Goal: Task Accomplishment & Management: Complete application form

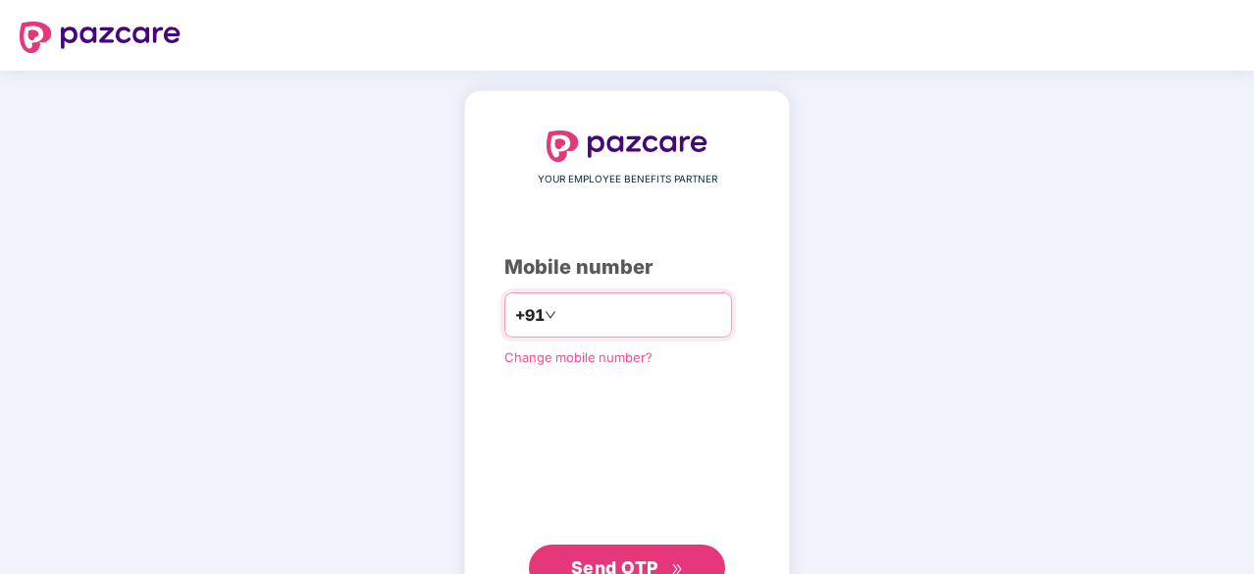
click at [598, 309] on input "number" at bounding box center [640, 314] width 161 height 31
type input "**********"
click at [604, 564] on span "Send OTP" at bounding box center [614, 565] width 87 height 21
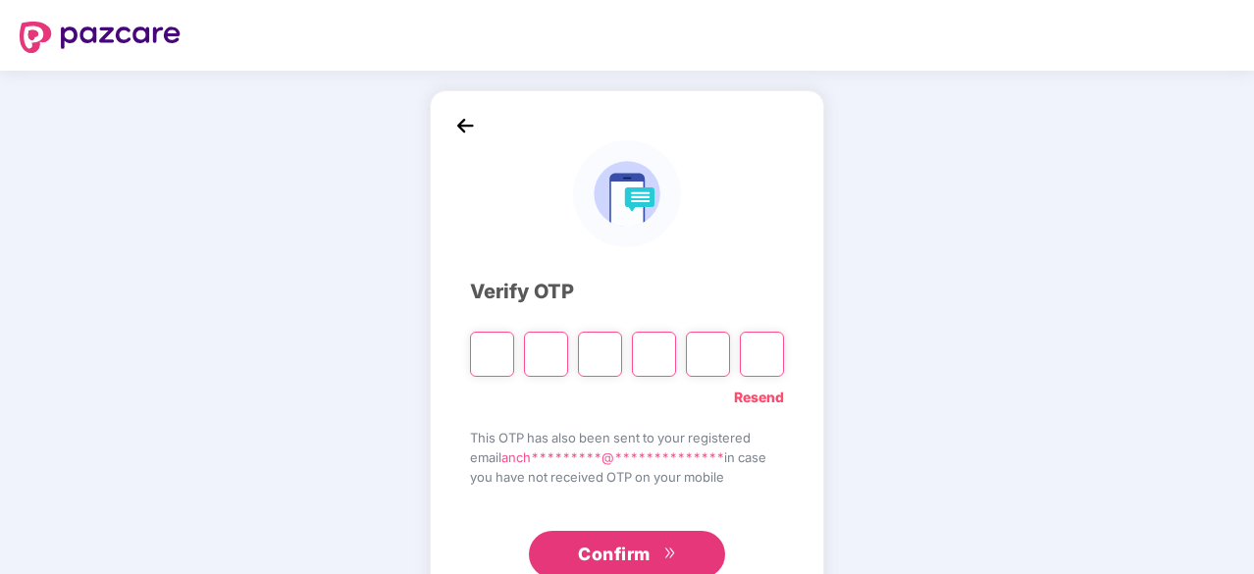
type input "*"
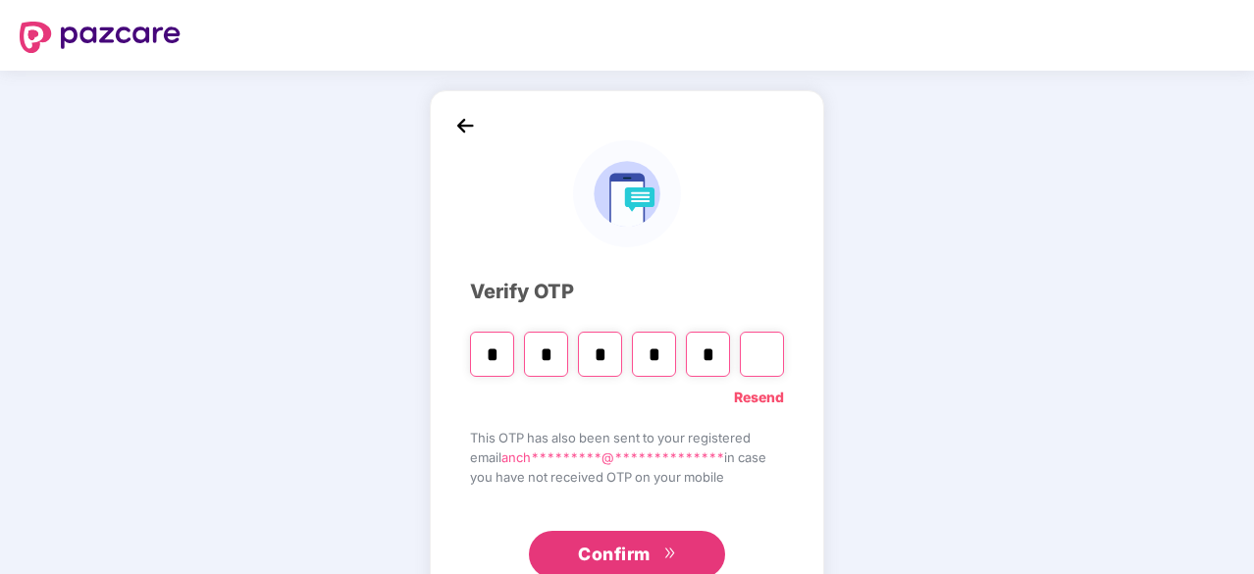
type input "*"
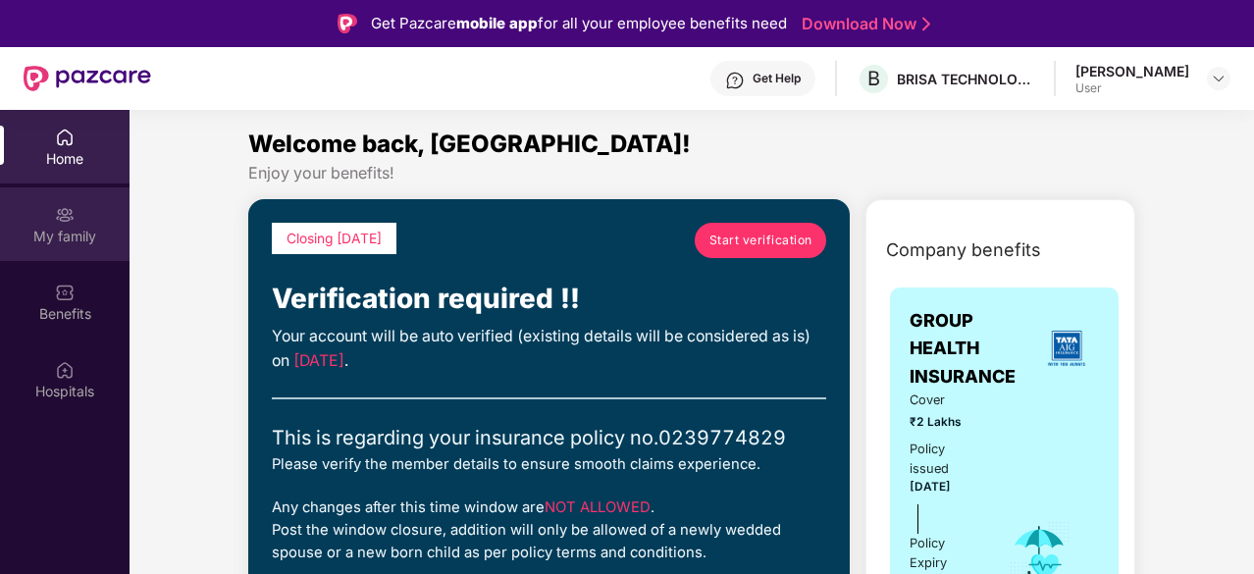
click at [53, 233] on div "My family" at bounding box center [64, 237] width 129 height 20
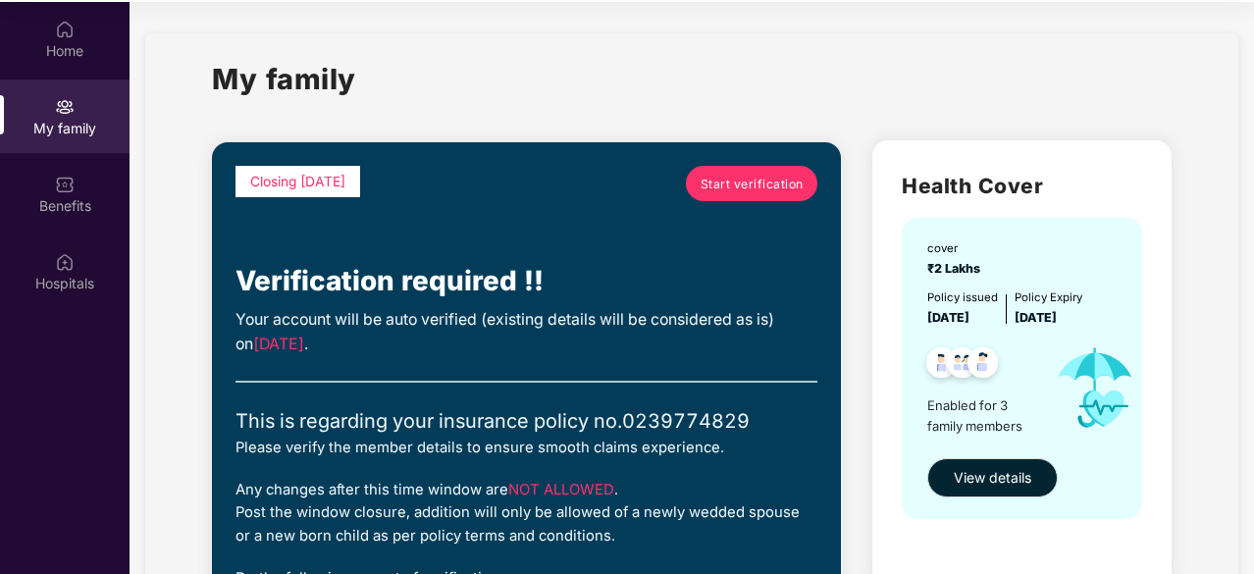
scroll to position [110, 0]
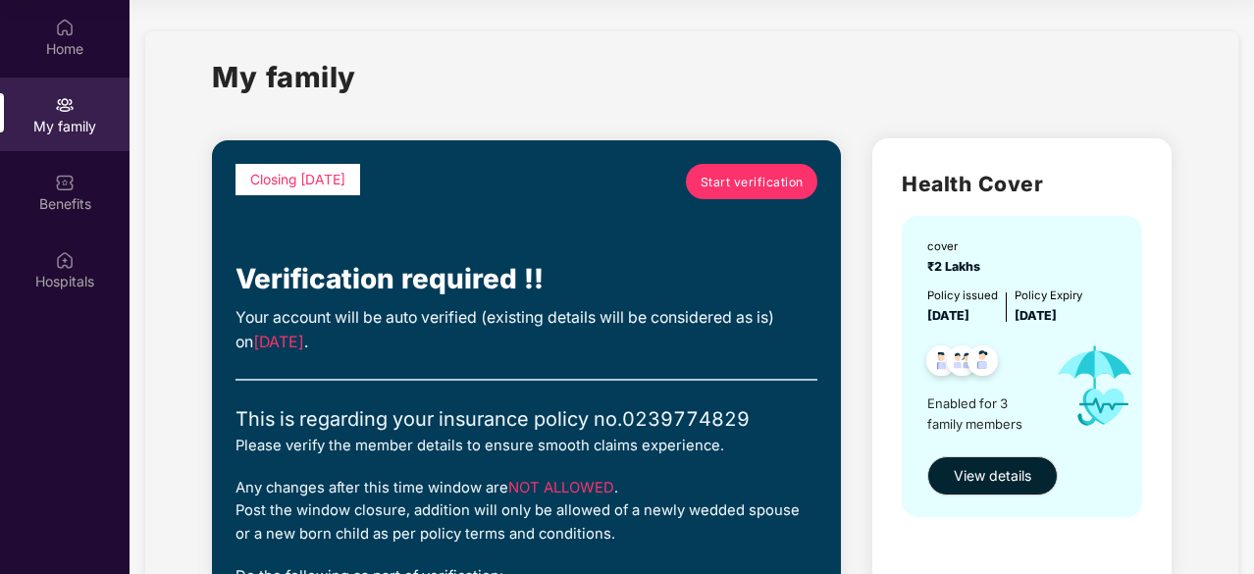
click at [730, 179] on span "Start verification" at bounding box center [751, 182] width 103 height 19
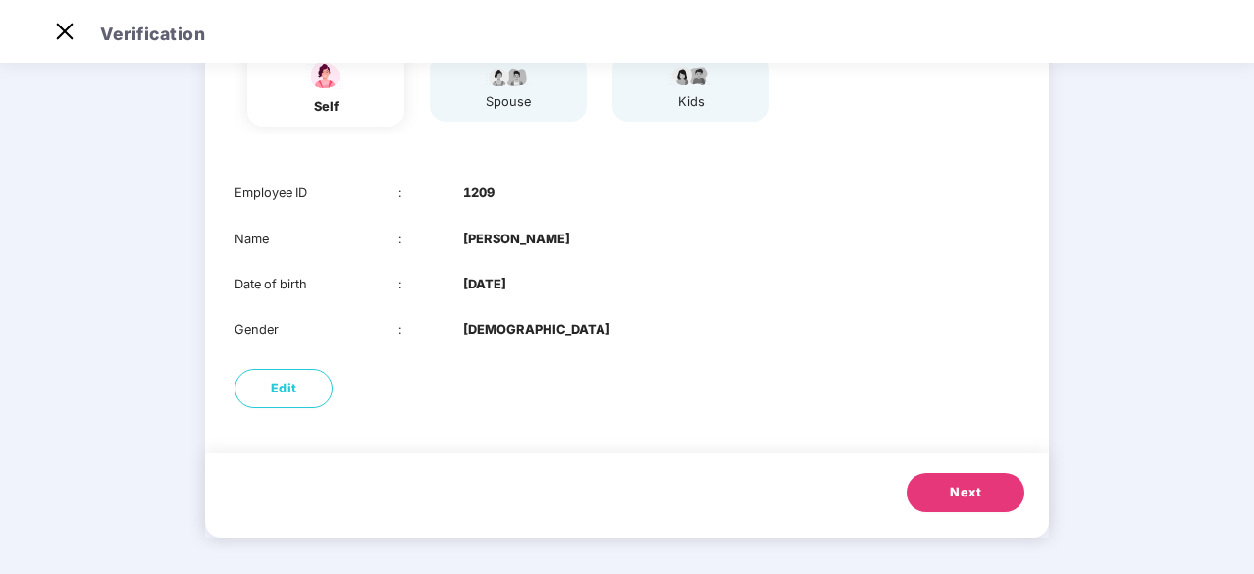
scroll to position [199, 0]
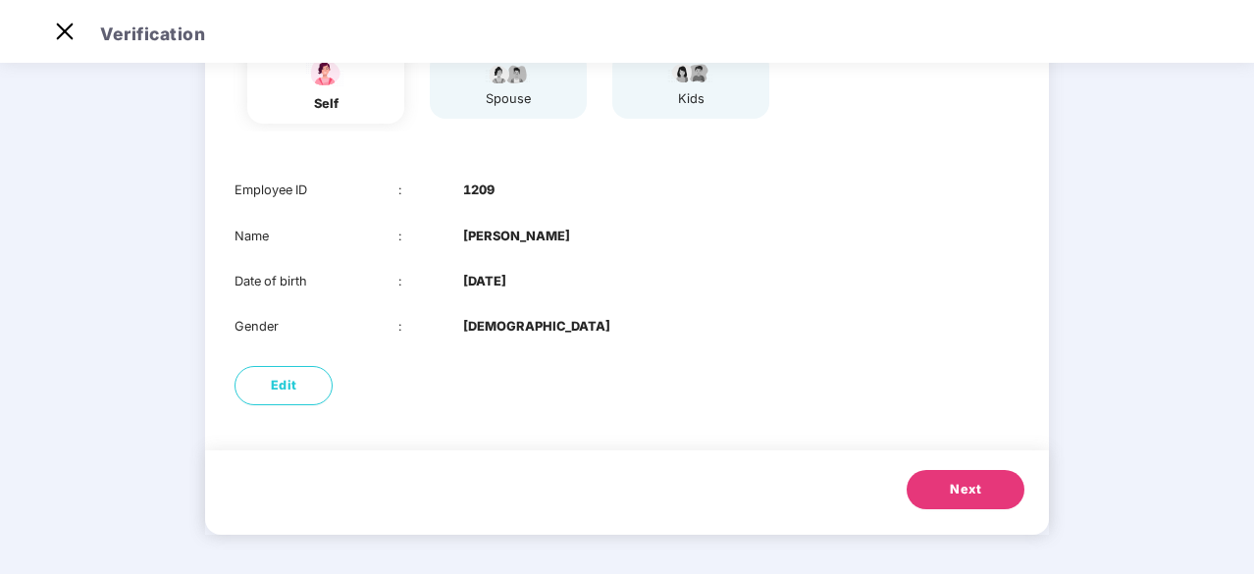
click at [960, 484] on span "Next" at bounding box center [965, 490] width 31 height 20
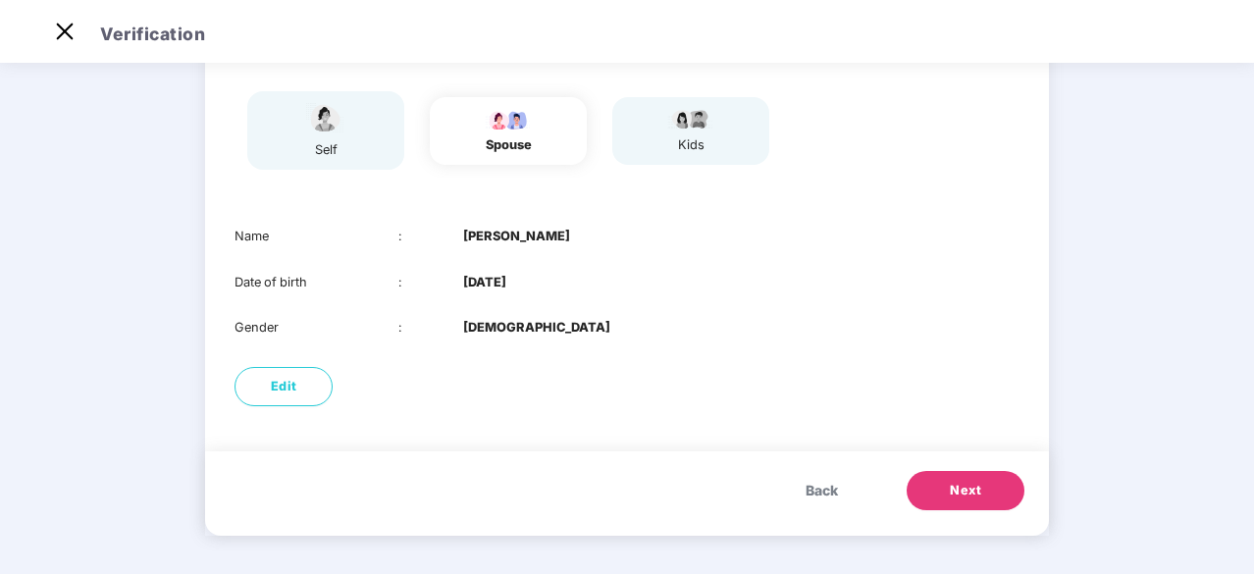
click at [960, 484] on span "Next" at bounding box center [965, 491] width 31 height 20
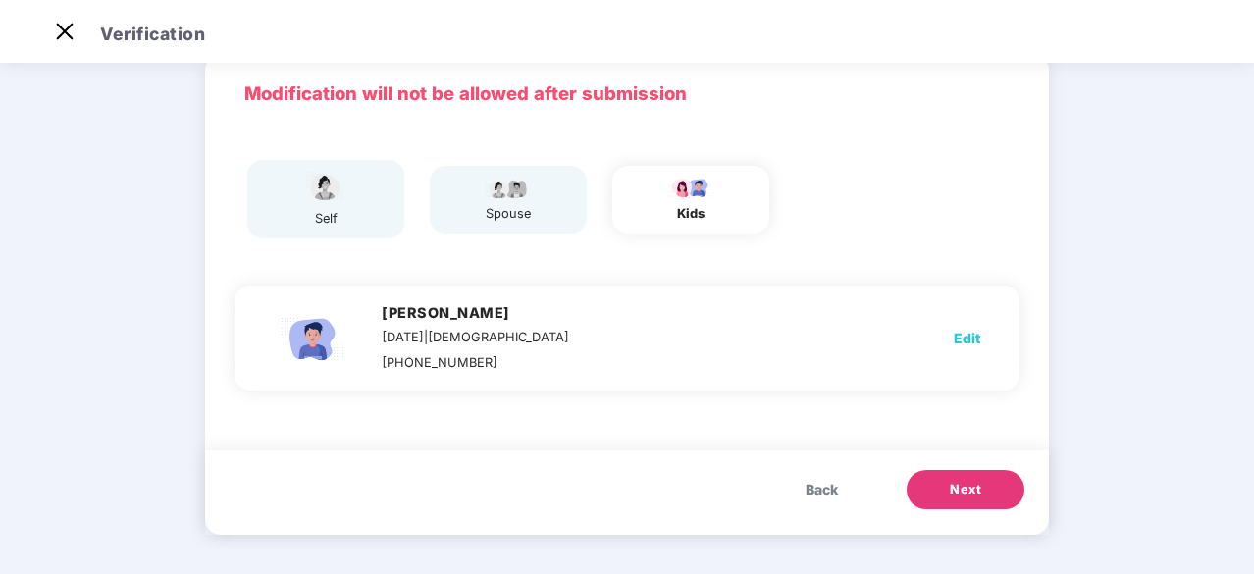
scroll to position [84, 0]
click at [813, 497] on span "Back" at bounding box center [821, 490] width 32 height 22
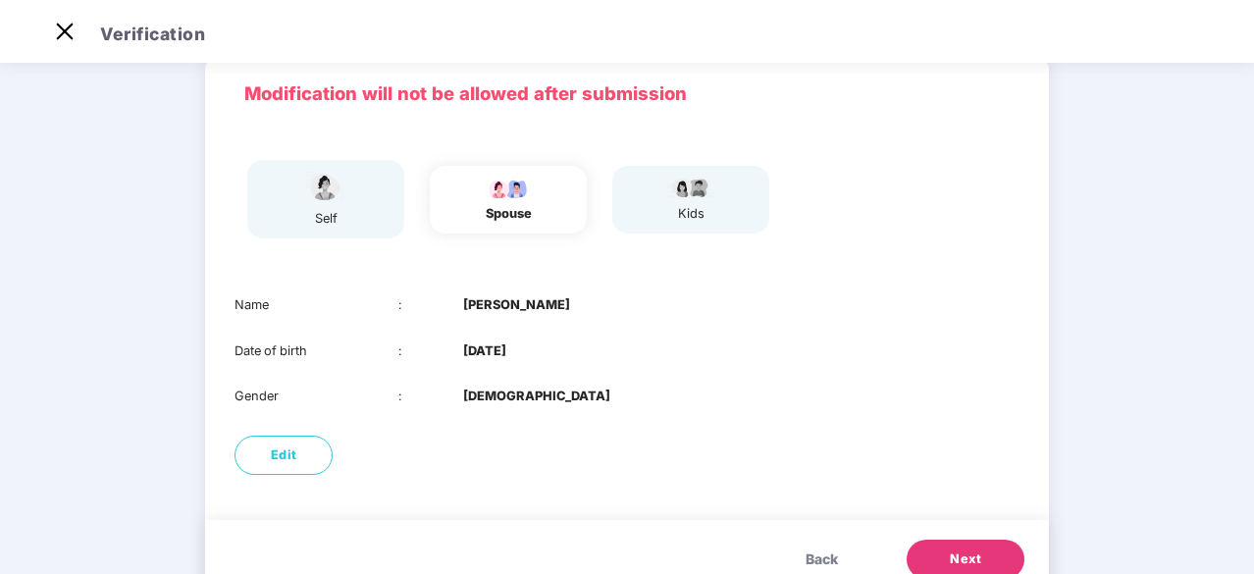
click at [815, 551] on span "Back" at bounding box center [821, 559] width 32 height 22
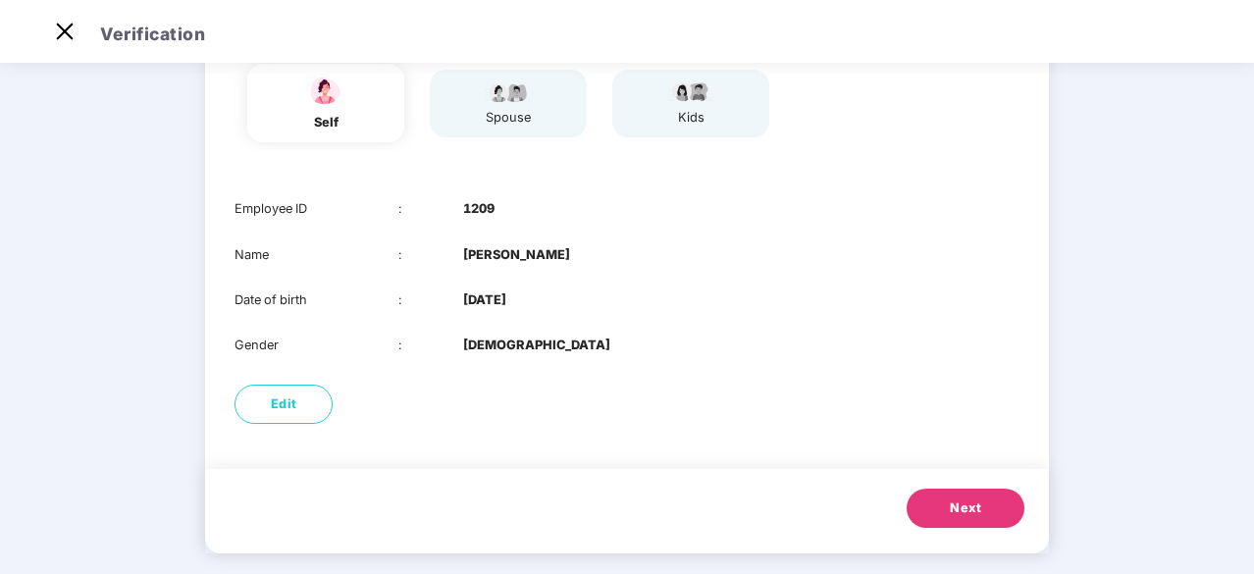
scroll to position [199, 0]
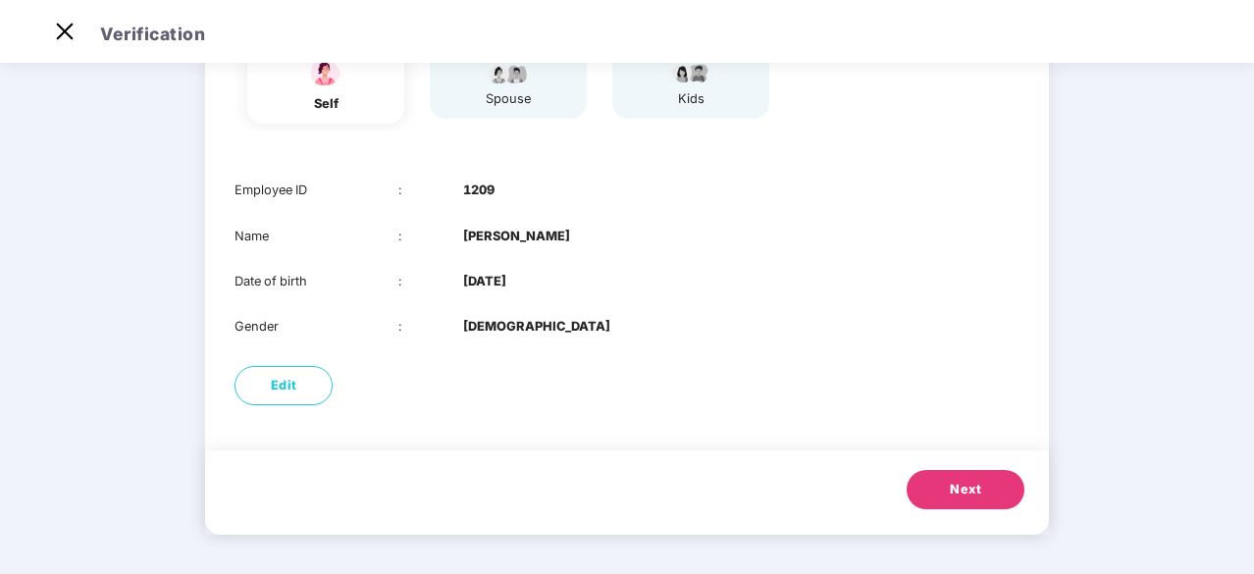
click at [946, 497] on button "Next" at bounding box center [965, 489] width 118 height 39
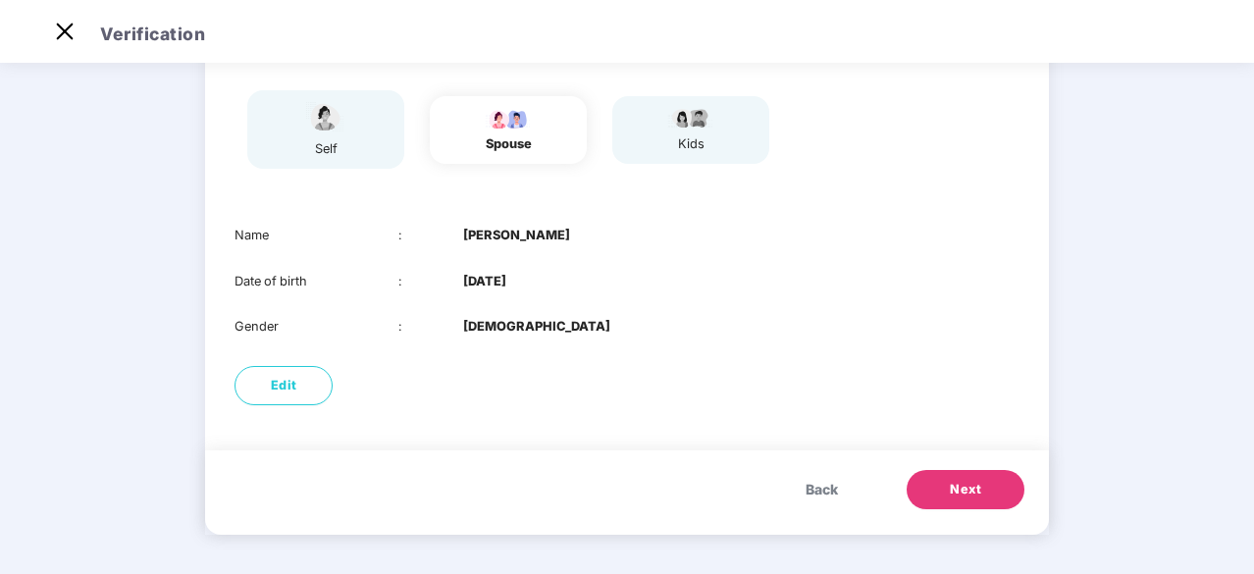
scroll to position [153, 0]
click at [957, 495] on span "Next" at bounding box center [965, 491] width 31 height 20
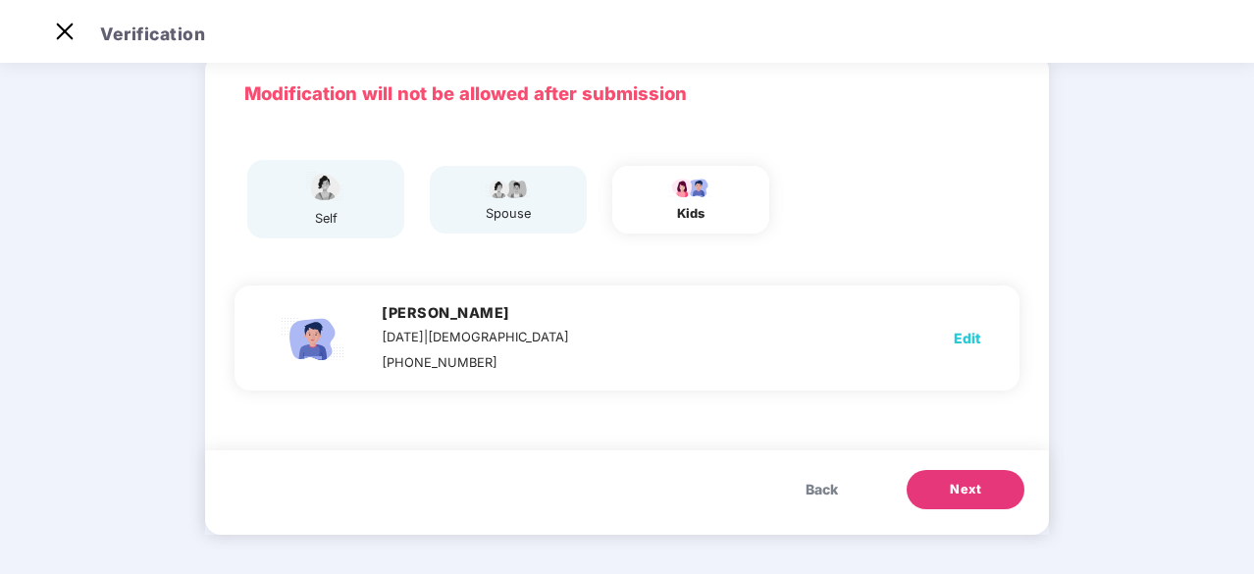
click at [957, 495] on span "Next" at bounding box center [965, 490] width 31 height 20
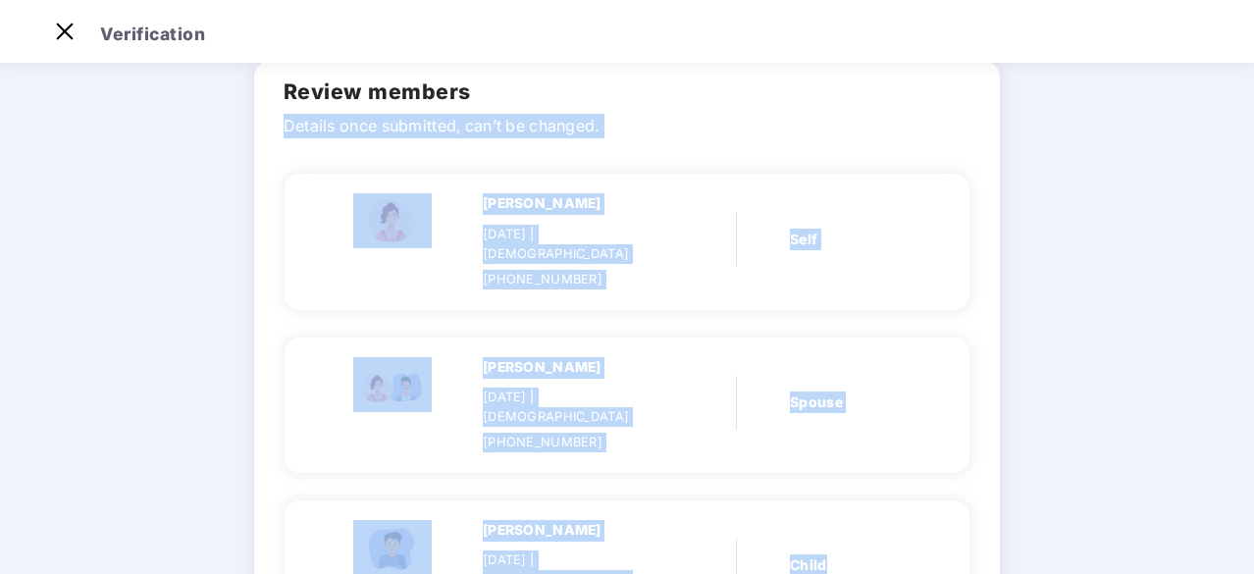
scroll to position [252, 0]
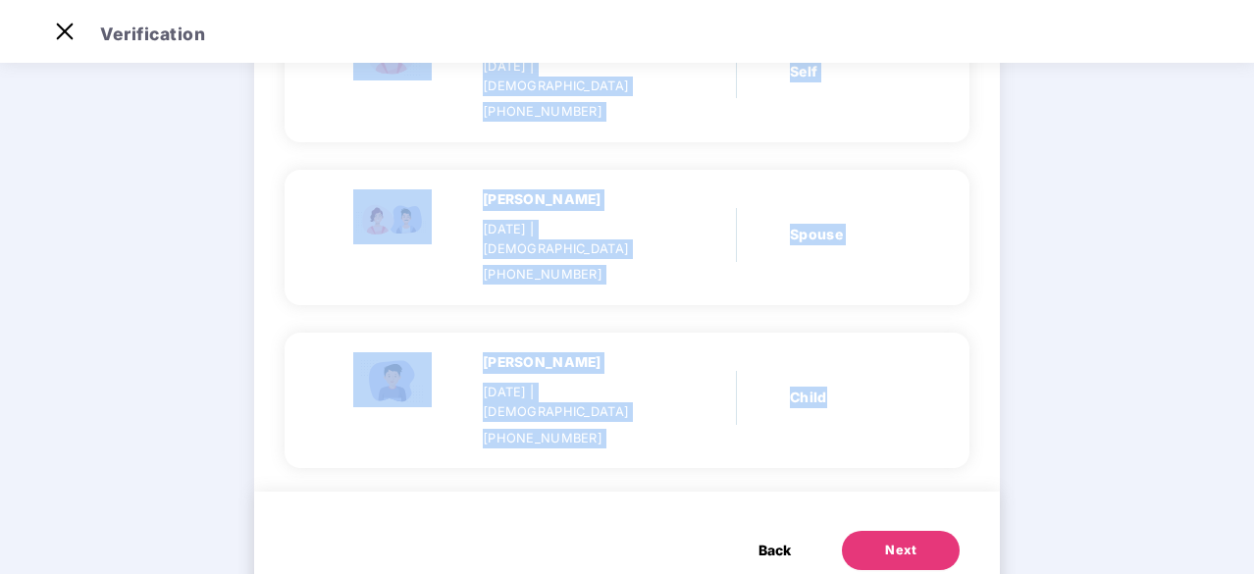
drag, startPoint x: 294, startPoint y: 124, endPoint x: 588, endPoint y: 620, distance: 576.6
click at [588, 527] on html "Get Pazcare mobile app for all your employee benefits need Download Now Verific…" at bounding box center [627, 240] width 1254 height 574
click at [1072, 311] on main "Verify members 02 Review members 03 Submit Review members Details once submitte…" at bounding box center [627, 220] width 1254 height 827
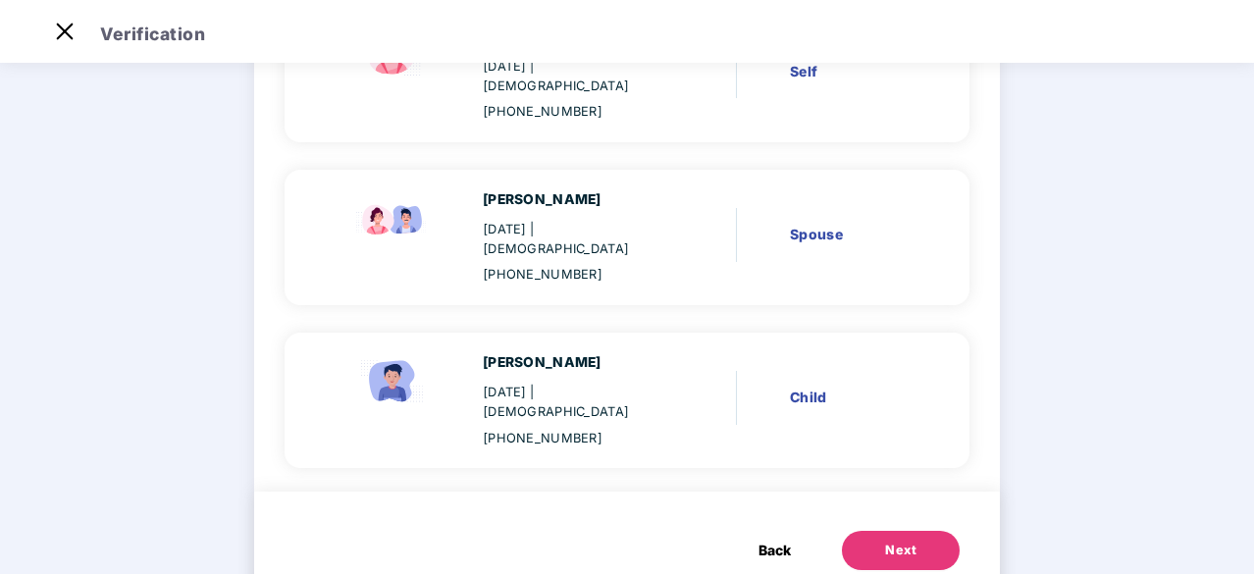
click at [885, 541] on div "Next" at bounding box center [900, 551] width 31 height 20
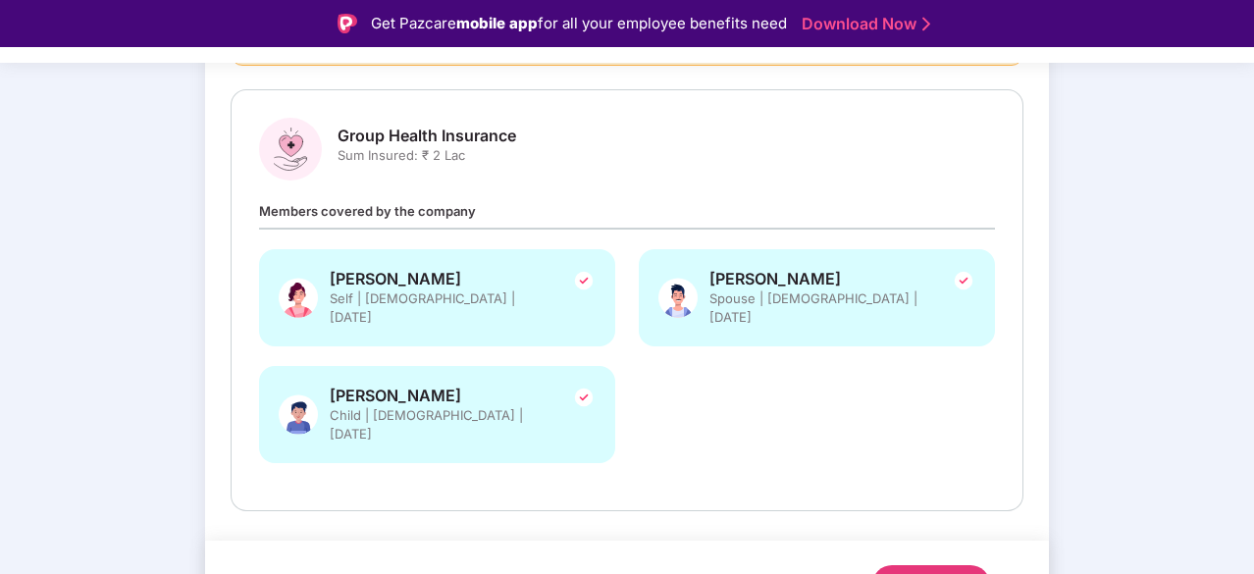
click at [923, 573] on div "Submit" at bounding box center [930, 585] width 47 height 20
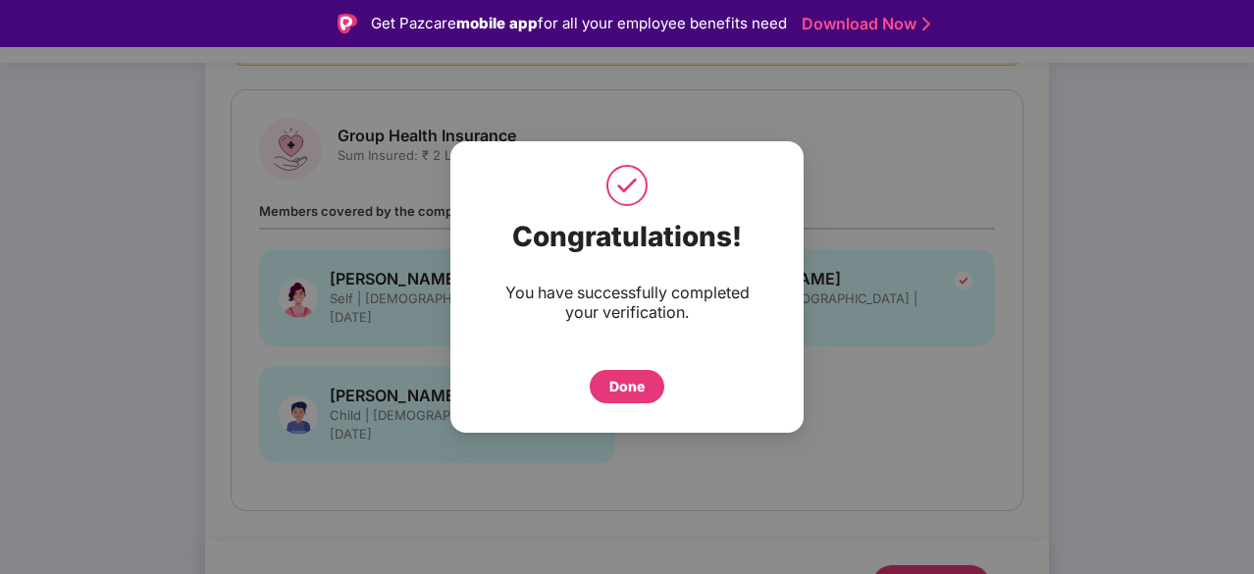
click at [634, 384] on div "Done" at bounding box center [626, 387] width 35 height 22
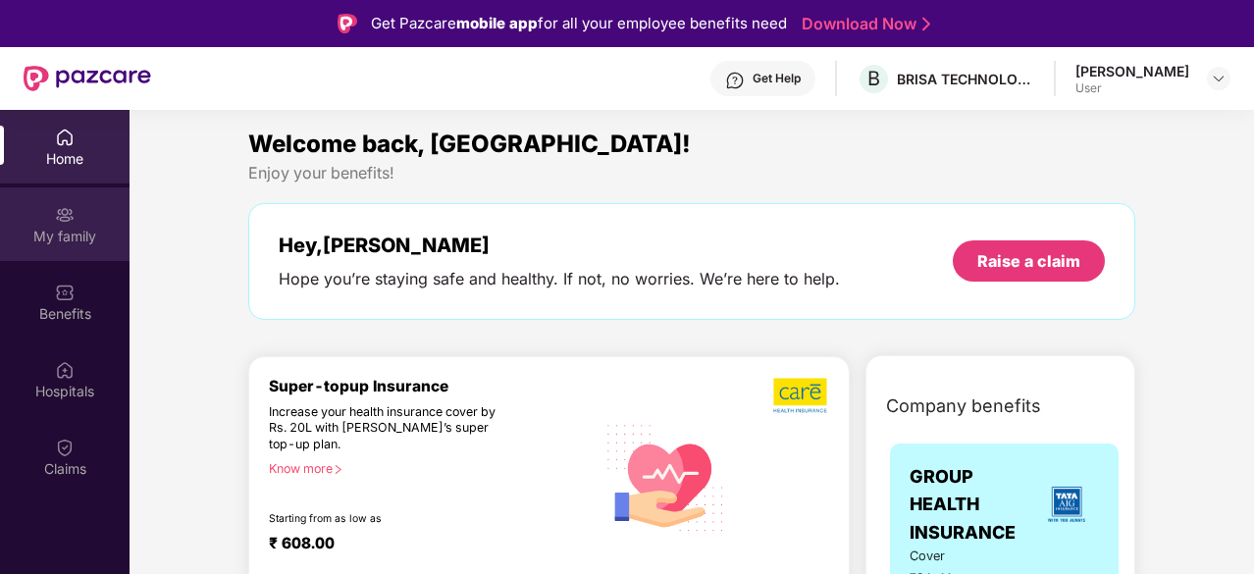
click at [70, 236] on div "My family" at bounding box center [64, 237] width 129 height 20
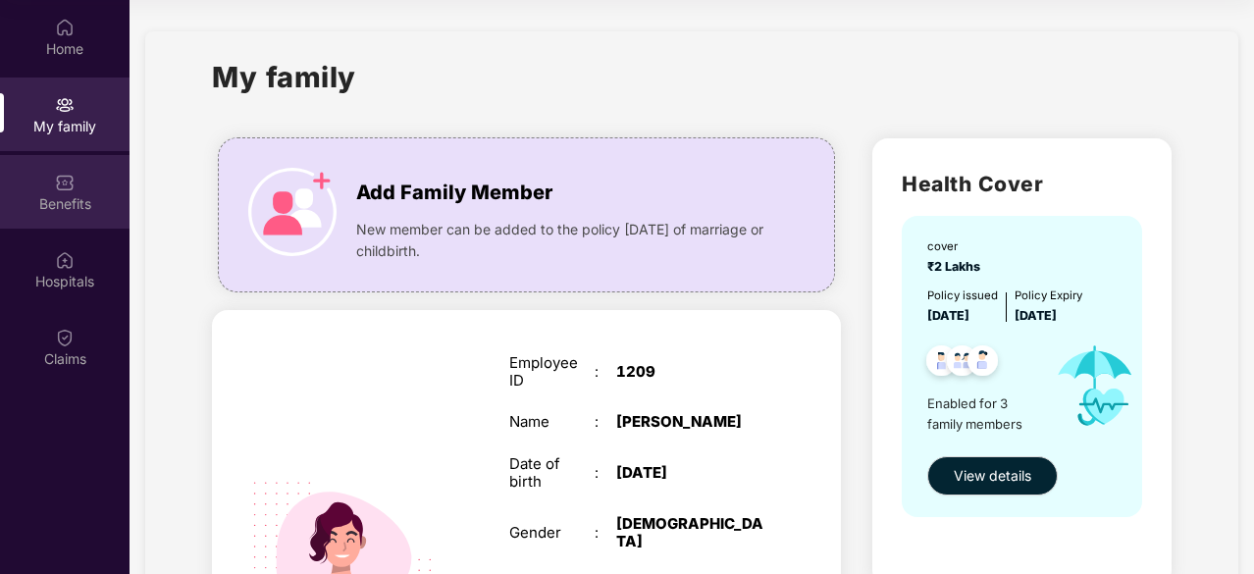
click at [60, 217] on div "Benefits" at bounding box center [64, 192] width 129 height 74
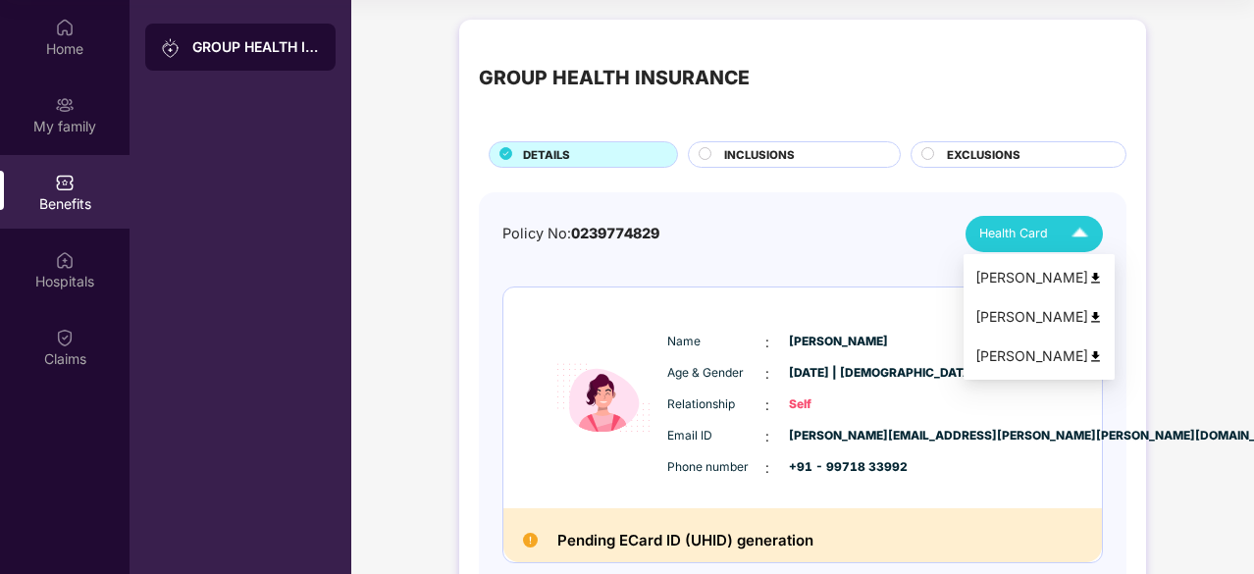
click at [1057, 244] on div "Health Card" at bounding box center [1038, 234] width 118 height 34
click at [1088, 272] on img at bounding box center [1095, 278] width 15 height 15
click at [1088, 311] on img at bounding box center [1095, 317] width 15 height 15
click at [1083, 232] on img at bounding box center [1079, 234] width 34 height 34
click at [1089, 234] on img at bounding box center [1079, 234] width 34 height 34
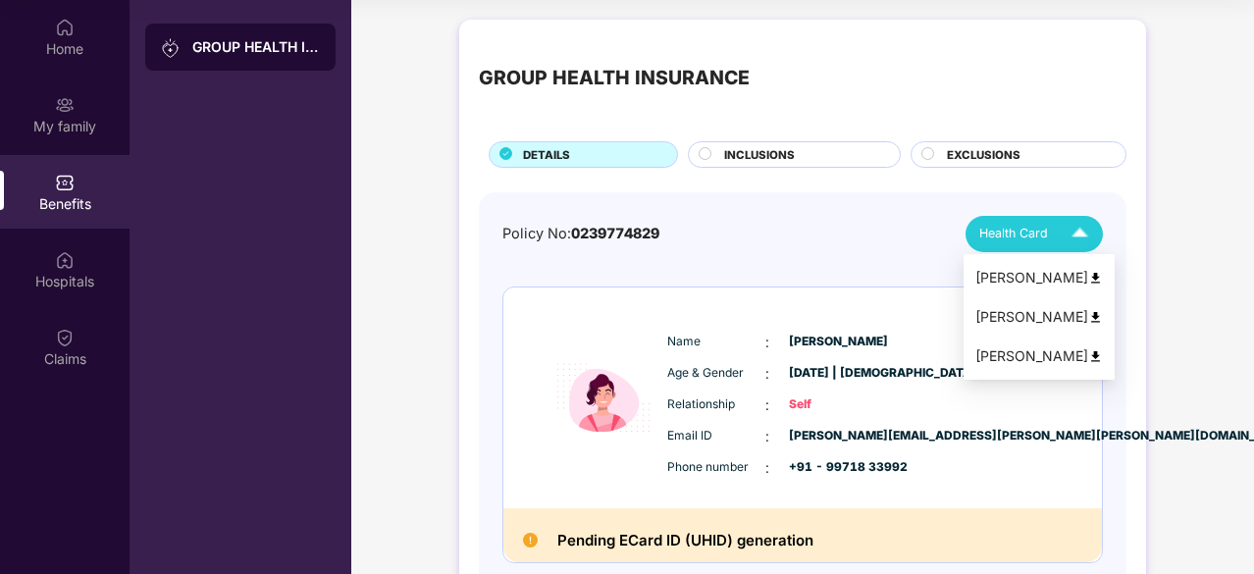
click at [1088, 360] on img at bounding box center [1095, 356] width 15 height 15
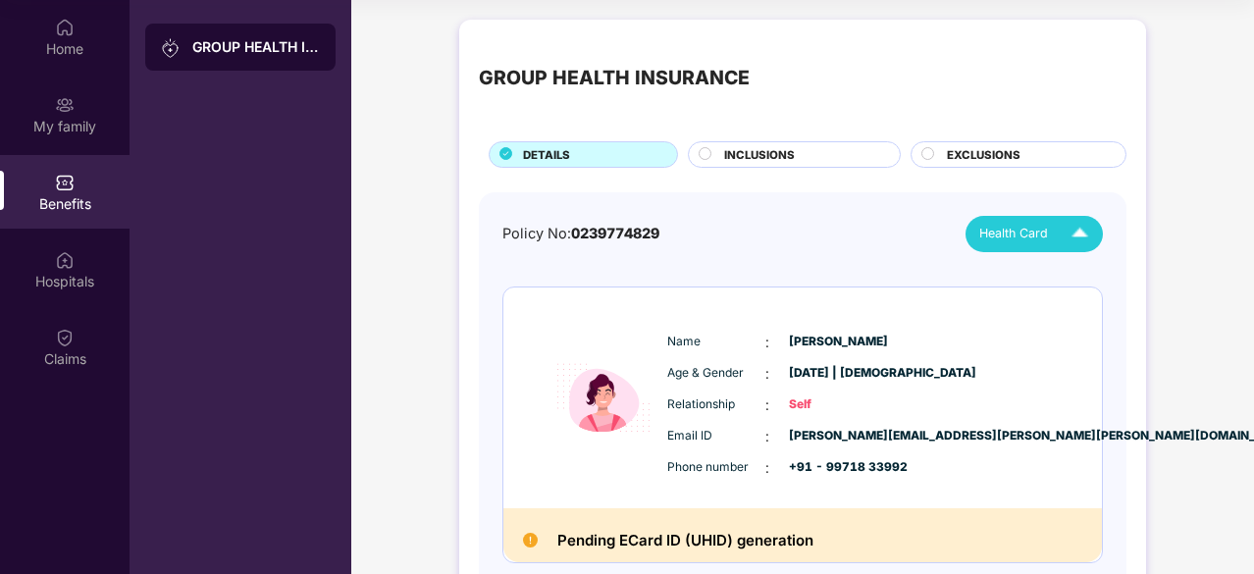
click at [766, 158] on span "INCLUSIONS" at bounding box center [759, 155] width 71 height 18
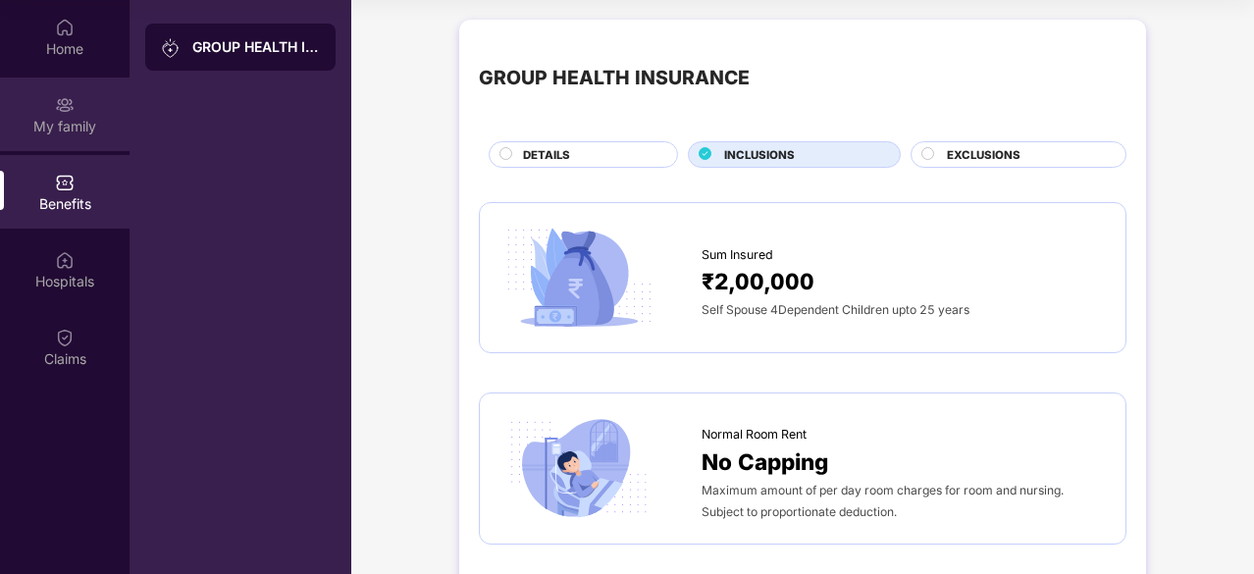
click at [70, 104] on img at bounding box center [65, 105] width 20 height 20
